Goal: Information Seeking & Learning: Learn about a topic

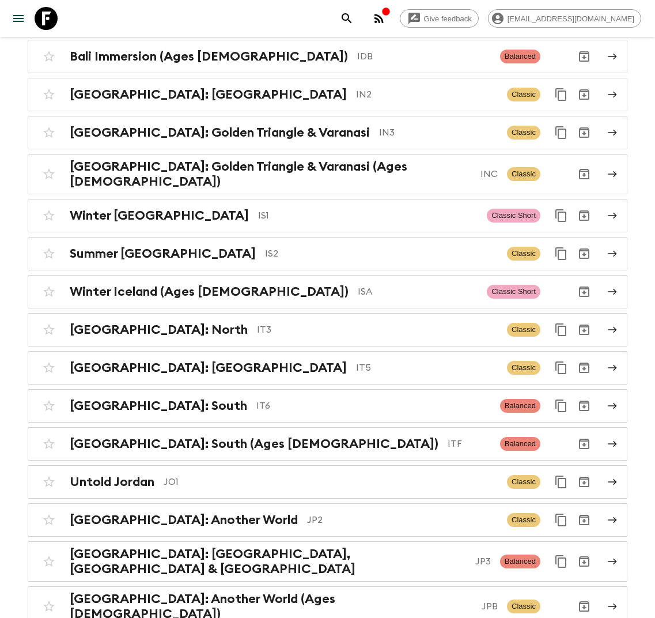
scroll to position [2699, 0]
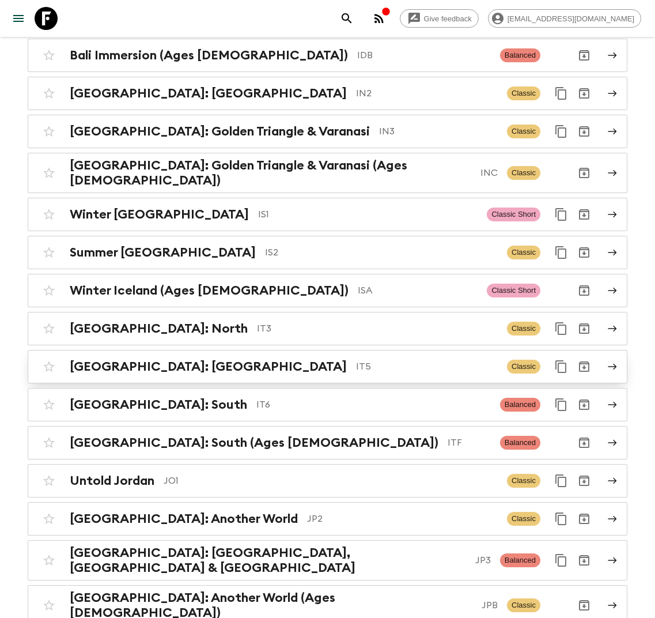
click at [356, 360] on p "IT5" at bounding box center [427, 367] width 142 height 14
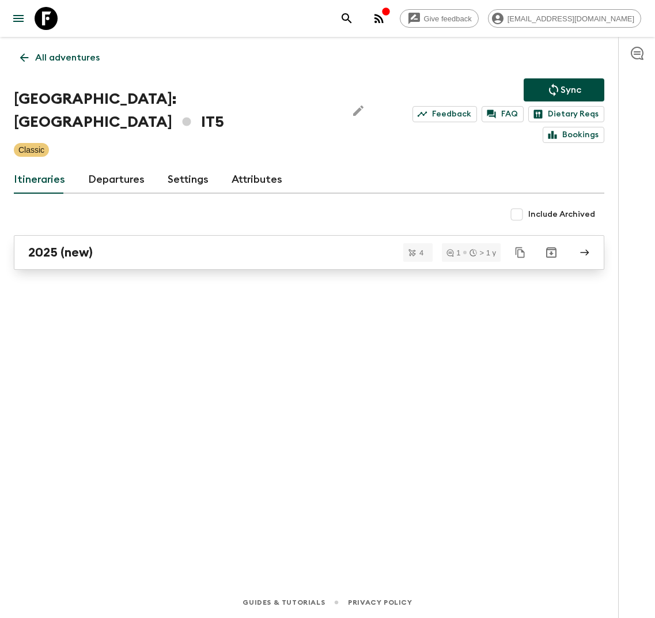
click at [118, 245] on div "2025 (new)" at bounding box center [298, 252] width 540 height 15
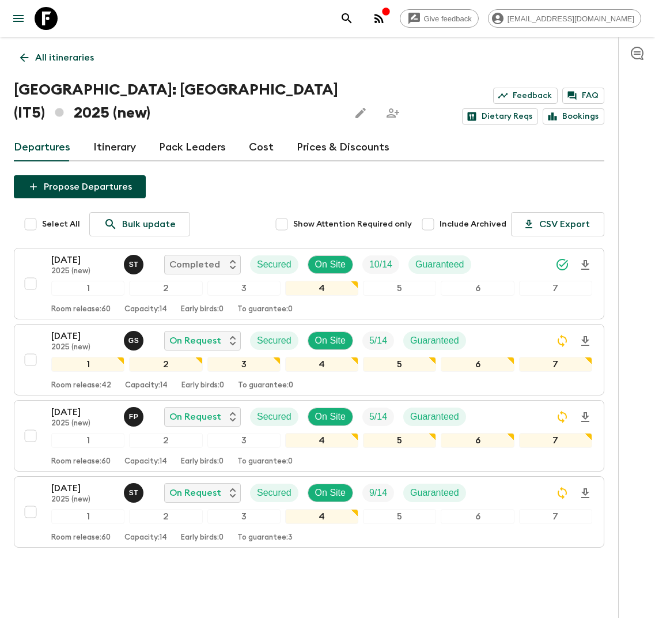
click at [125, 134] on link "Itinerary" at bounding box center [114, 148] width 43 height 28
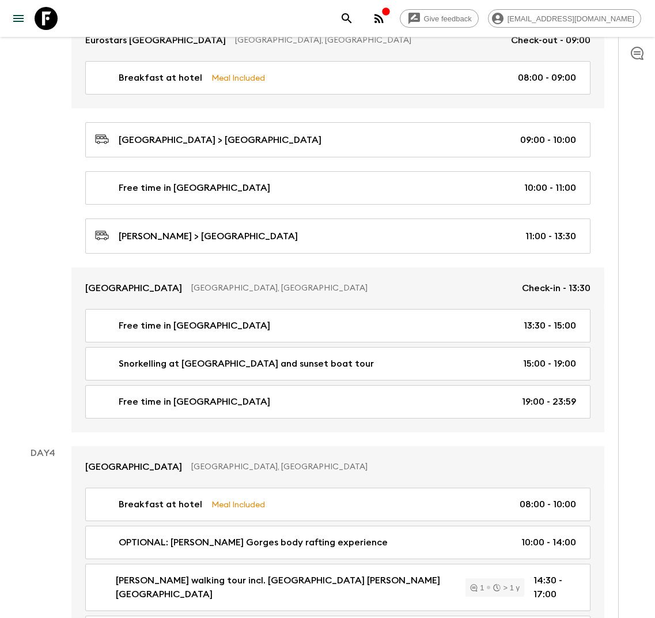
scroll to position [1452, 0]
